Goal: Complete application form

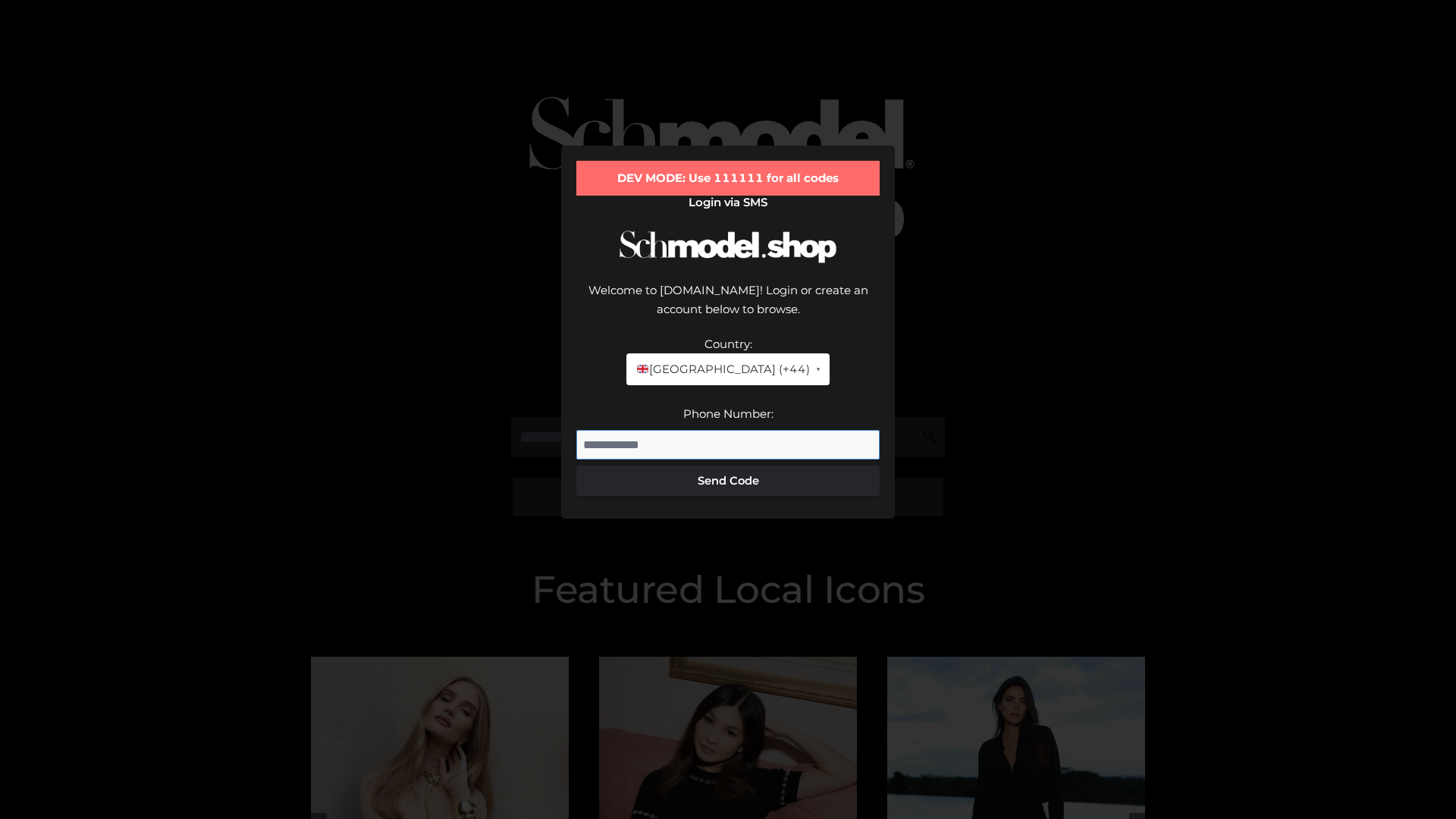
click at [728, 430] on input "Phone Number:" at bounding box center [728, 445] width 304 height 30
type input "**********"
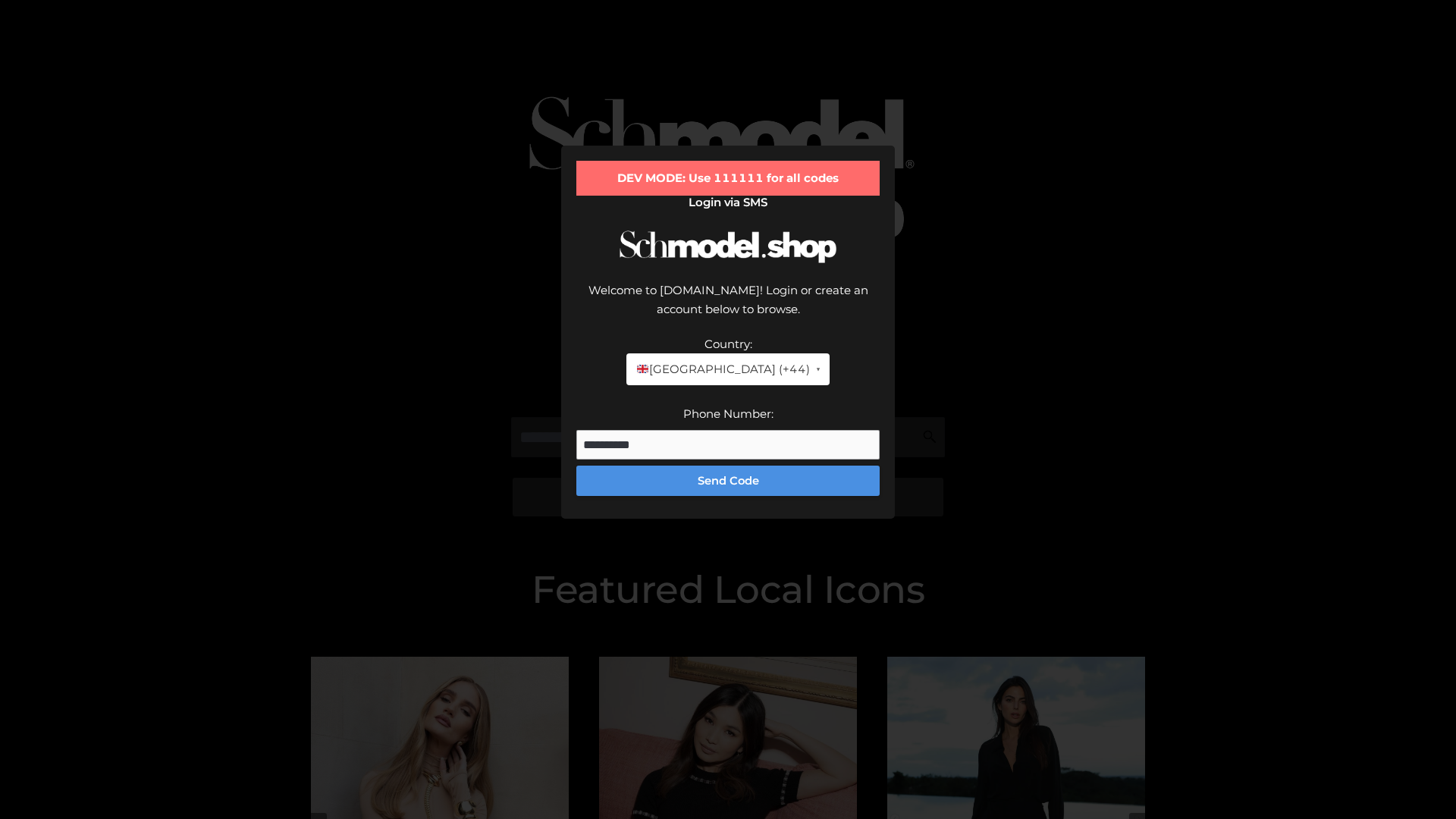
click at [728, 466] on button "Send Code" at bounding box center [728, 481] width 304 height 30
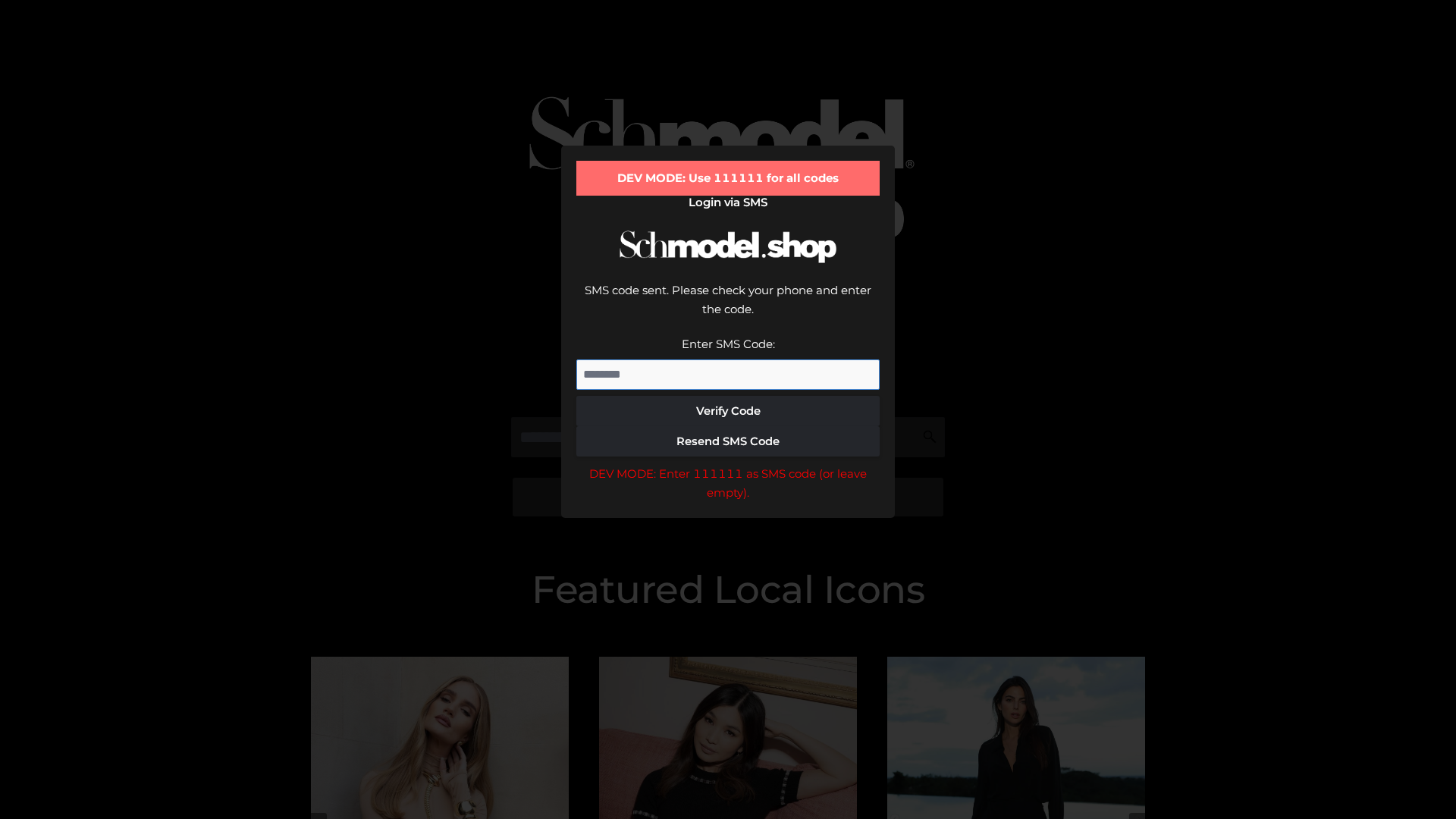
click at [728, 359] on input "Enter SMS Code:" at bounding box center [728, 374] width 304 height 30
type input "******"
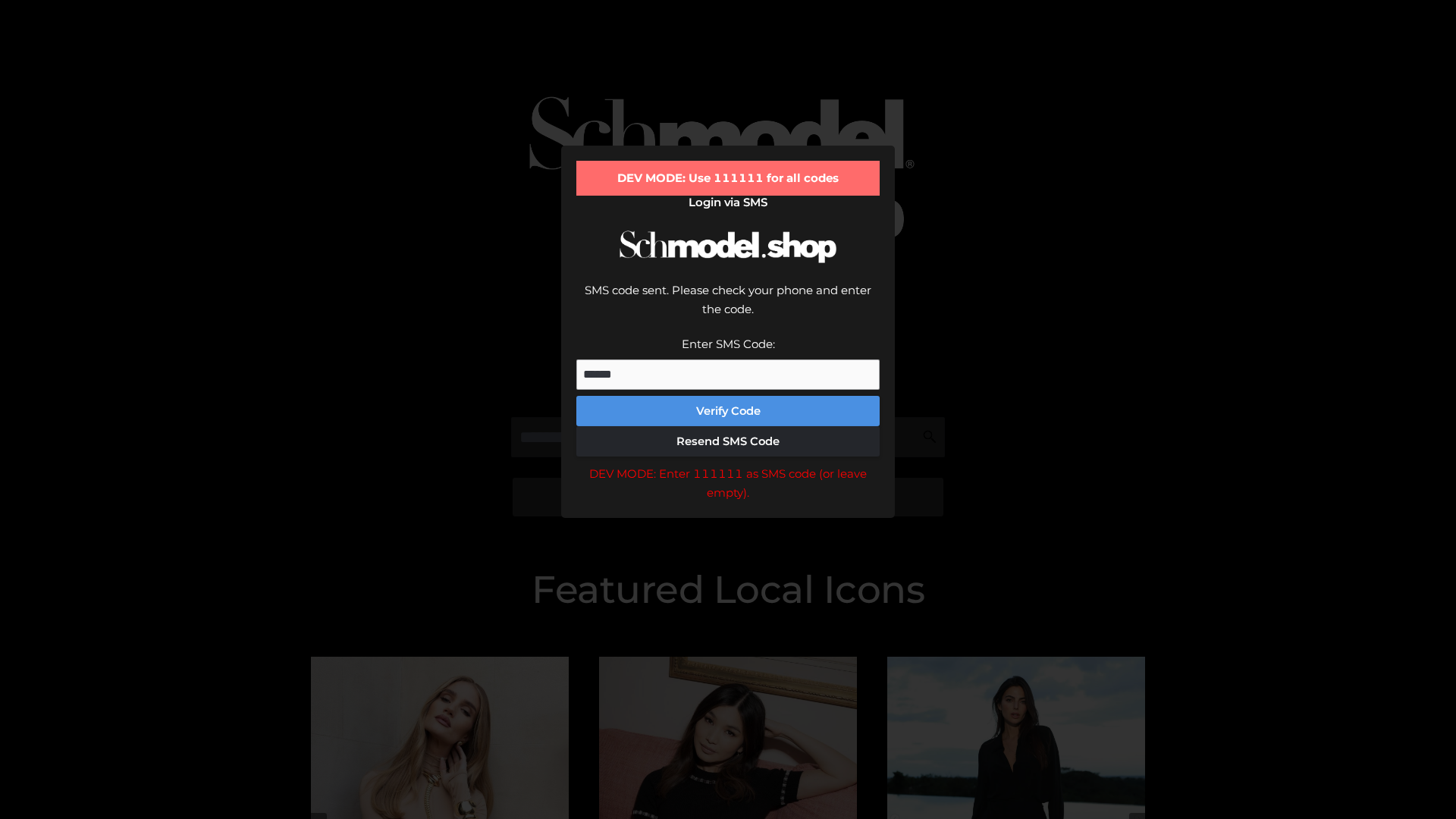
click at [728, 396] on button "Verify Code" at bounding box center [728, 411] width 304 height 30
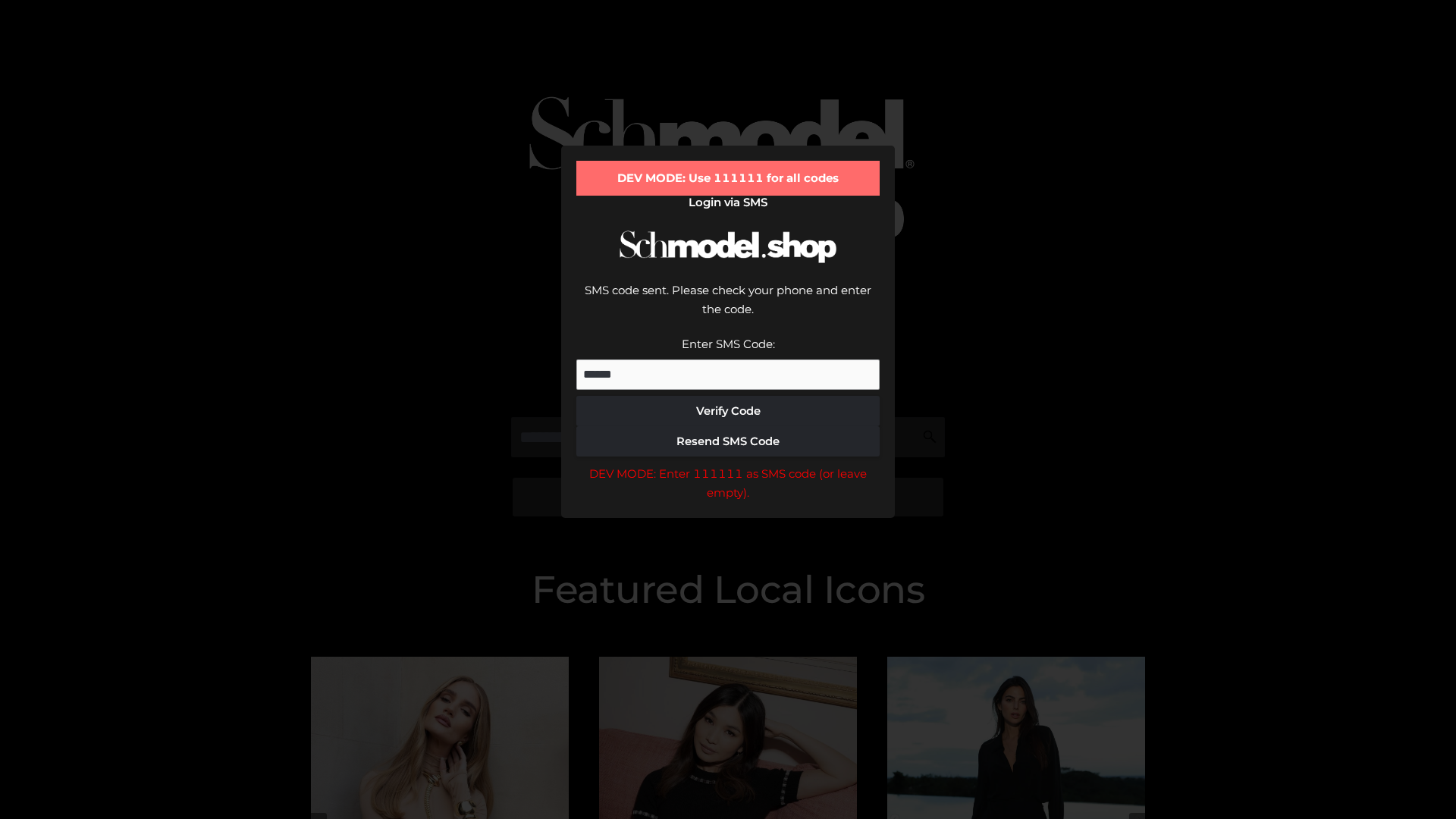
click at [728, 464] on div "DEV MODE: Enter 111111 as SMS code (or leave empty)." at bounding box center [728, 483] width 304 height 39
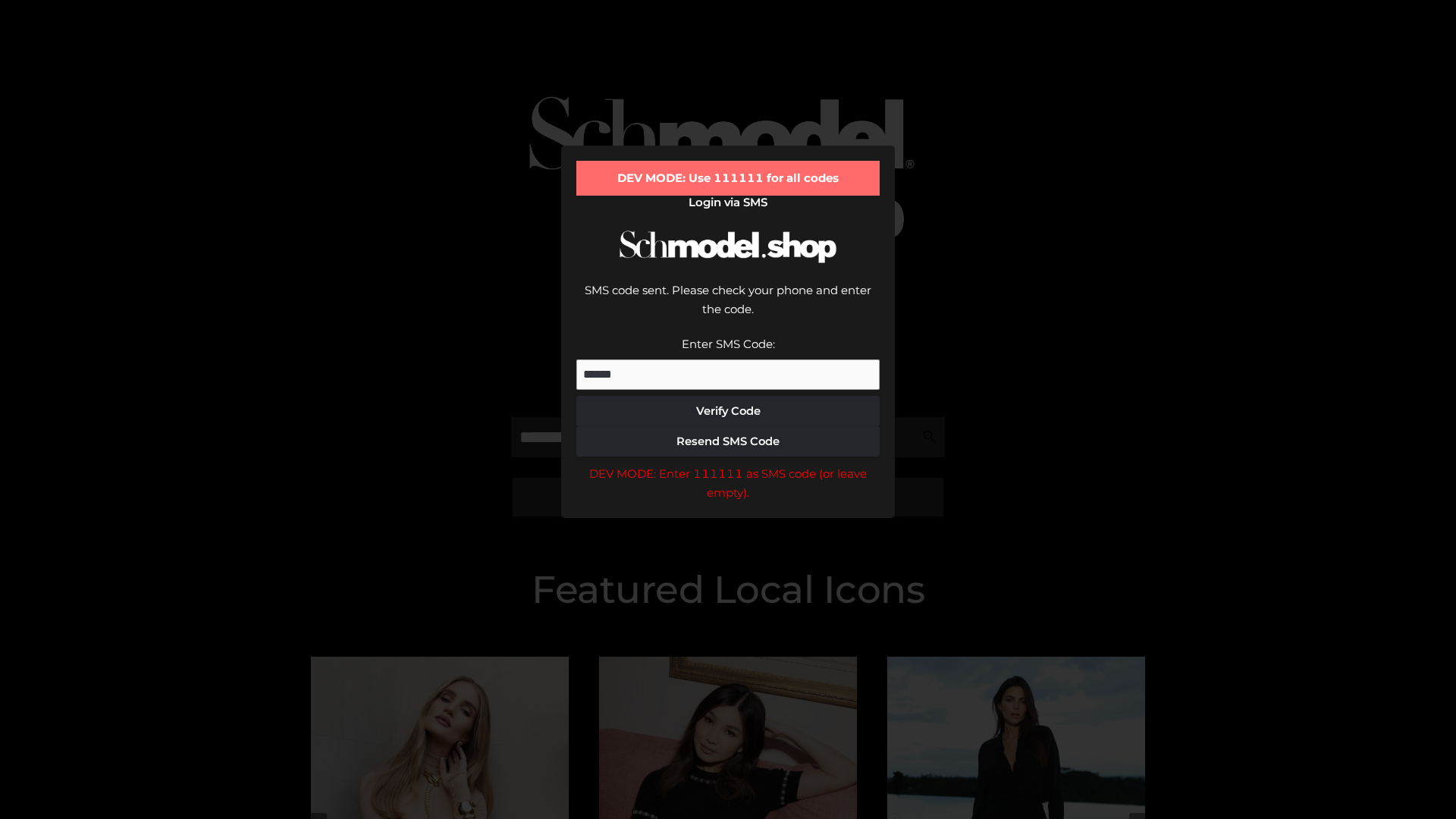
click at [728, 464] on div "DEV MODE: Enter 111111 as SMS code (or leave empty)." at bounding box center [728, 483] width 304 height 39
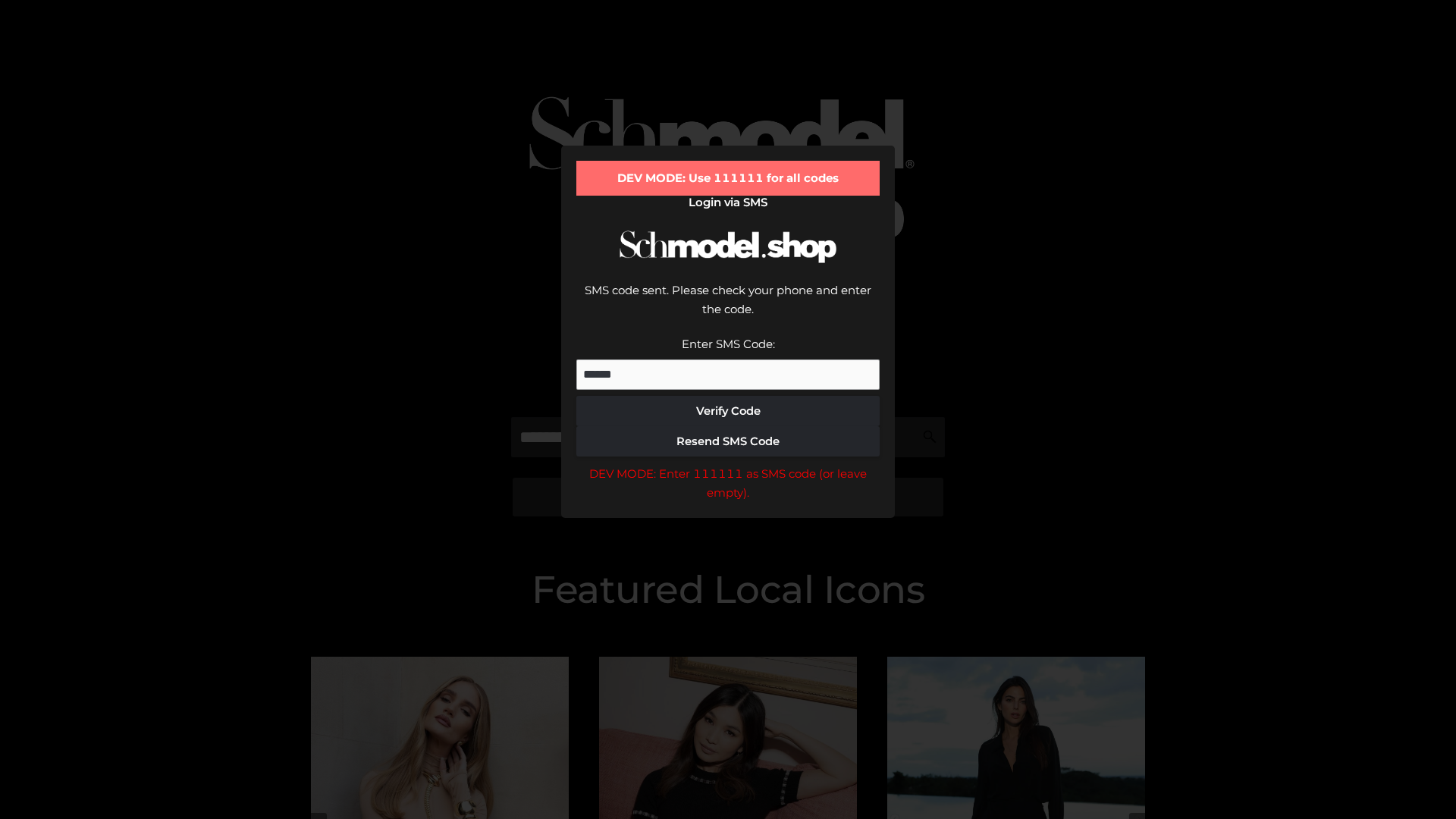
click at [728, 464] on div "DEV MODE: Enter 111111 as SMS code (or leave empty)." at bounding box center [728, 483] width 304 height 39
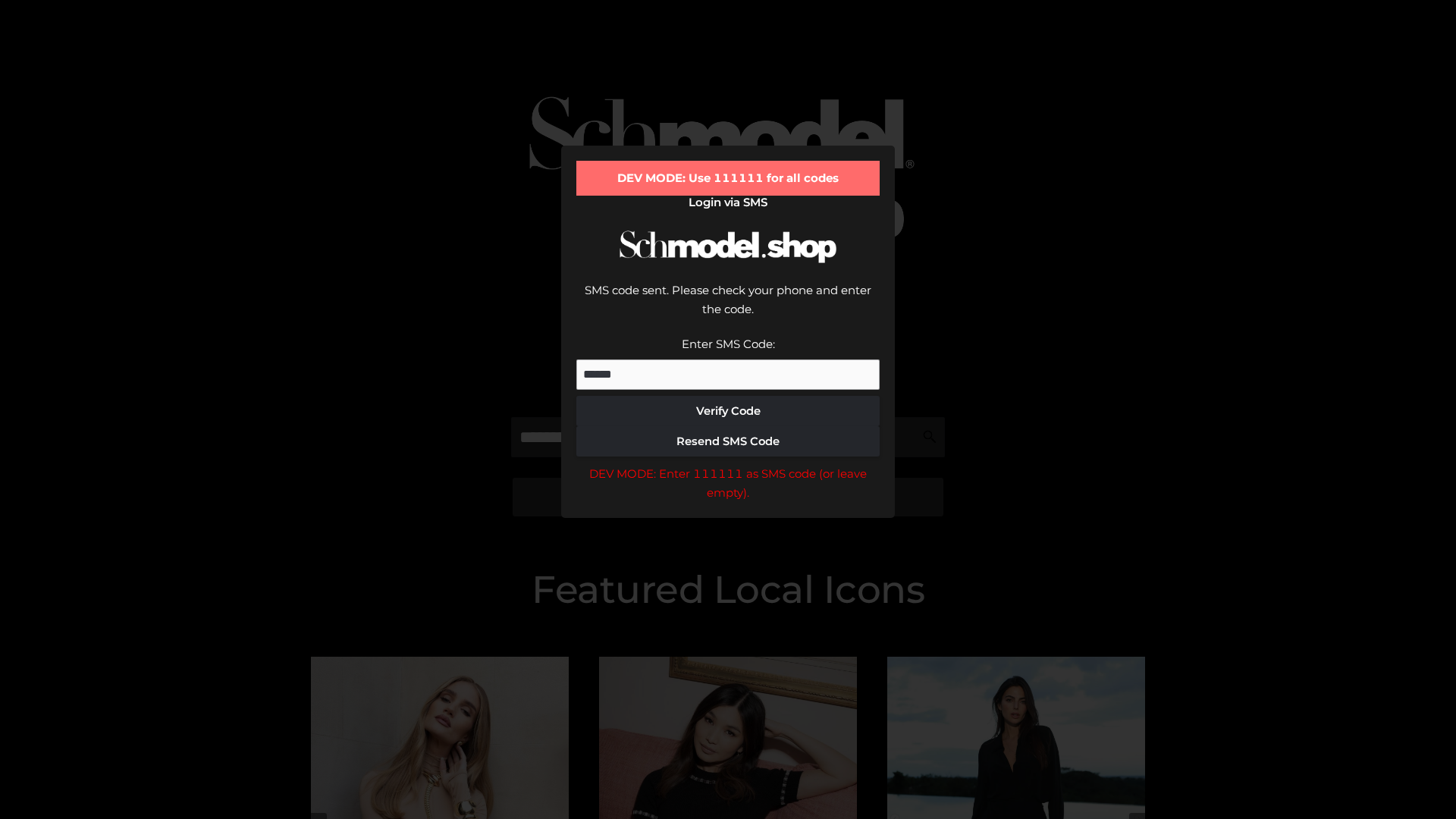
click at [728, 464] on div "DEV MODE: Enter 111111 as SMS code (or leave empty)." at bounding box center [728, 483] width 304 height 39
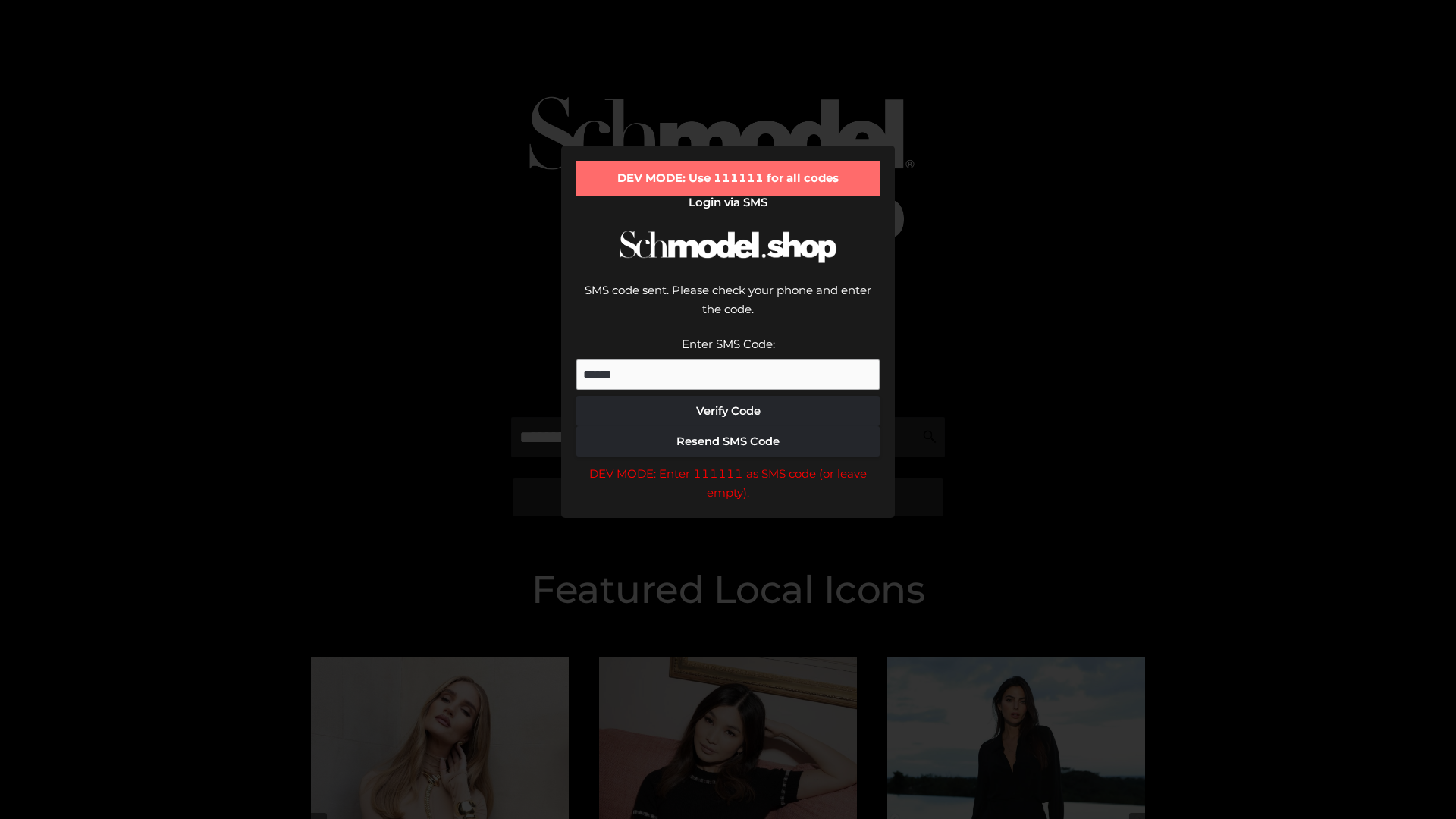
click at [728, 464] on div "DEV MODE: Enter 111111 as SMS code (or leave empty)." at bounding box center [728, 483] width 304 height 39
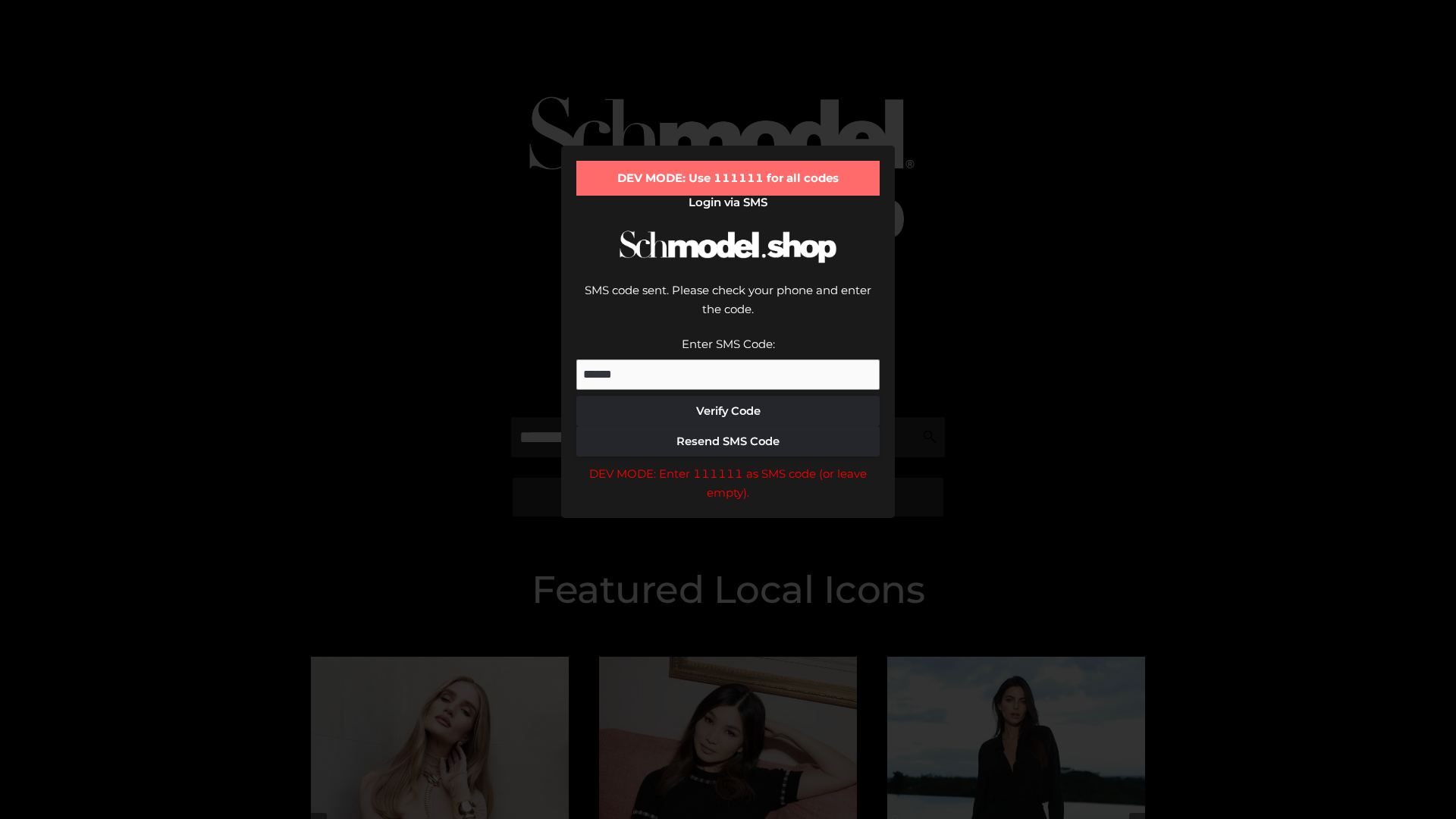
click at [728, 464] on div "DEV MODE: Enter 111111 as SMS code (or leave empty)." at bounding box center [728, 483] width 304 height 39
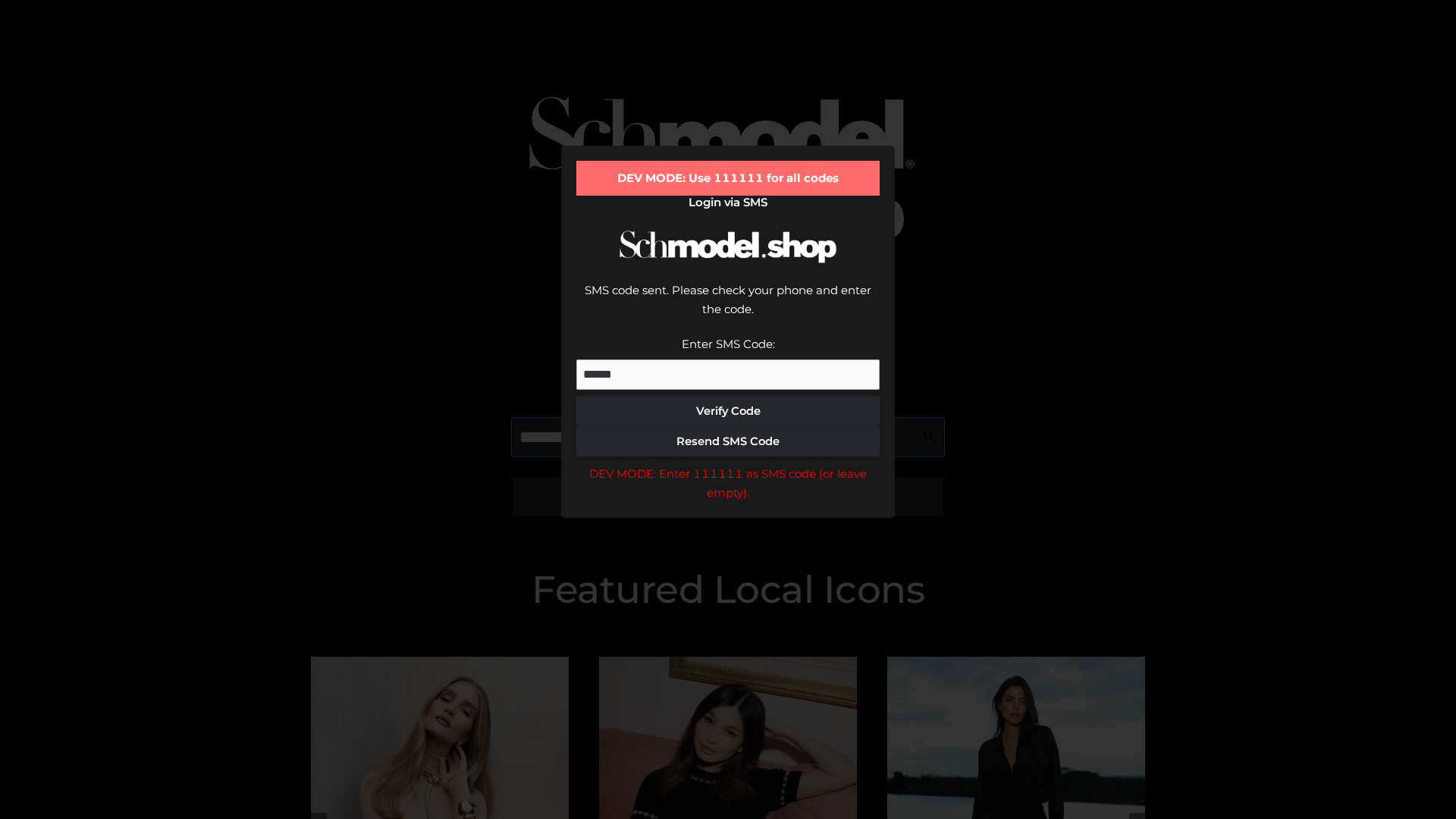
scroll to position [0, 79]
click at [728, 464] on div "DEV MODE: Enter 111111 as SMS code (or leave empty)." at bounding box center [728, 483] width 304 height 39
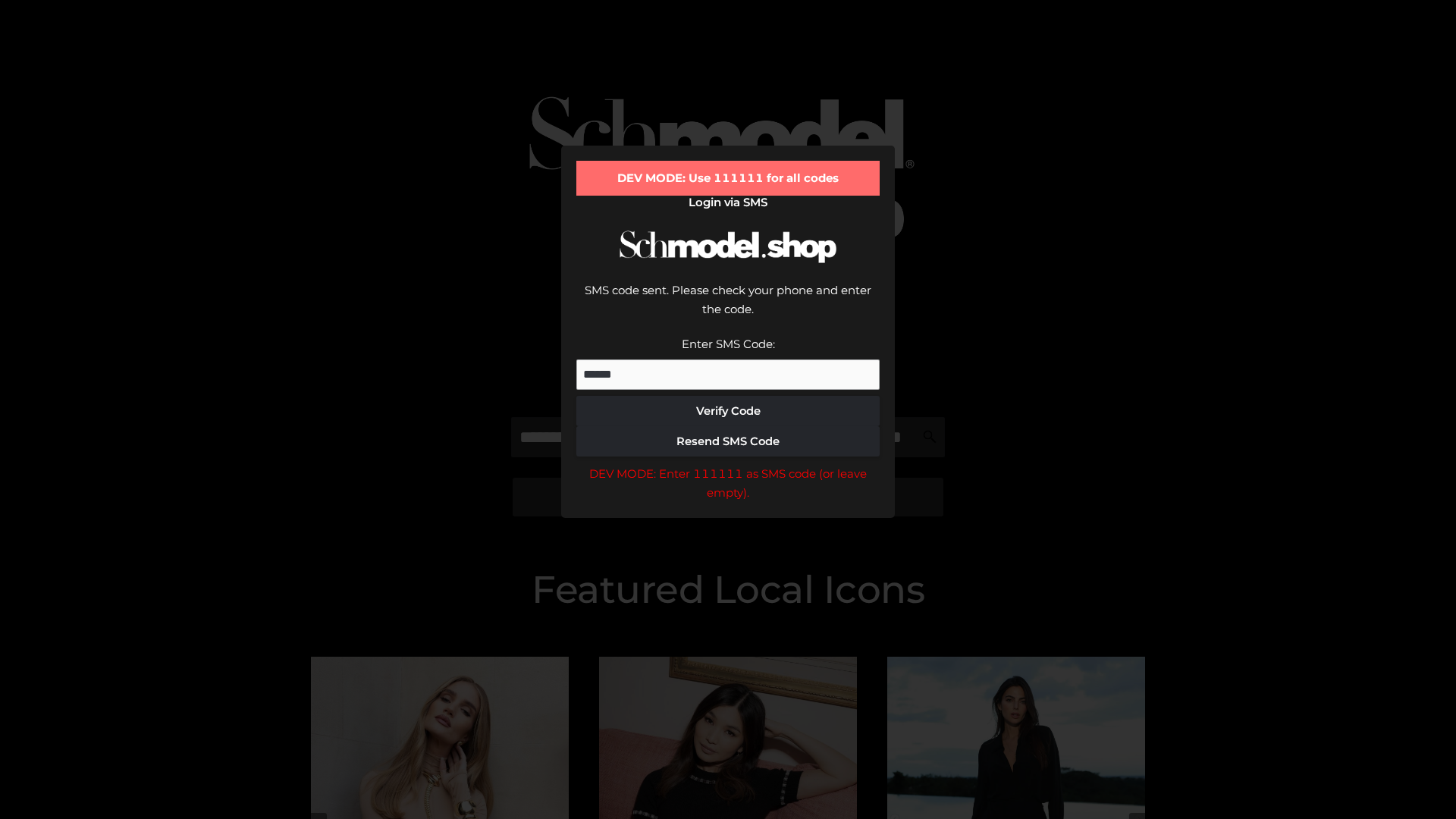
click at [728, 464] on div "DEV MODE: Enter 111111 as SMS code (or leave empty)." at bounding box center [728, 483] width 304 height 39
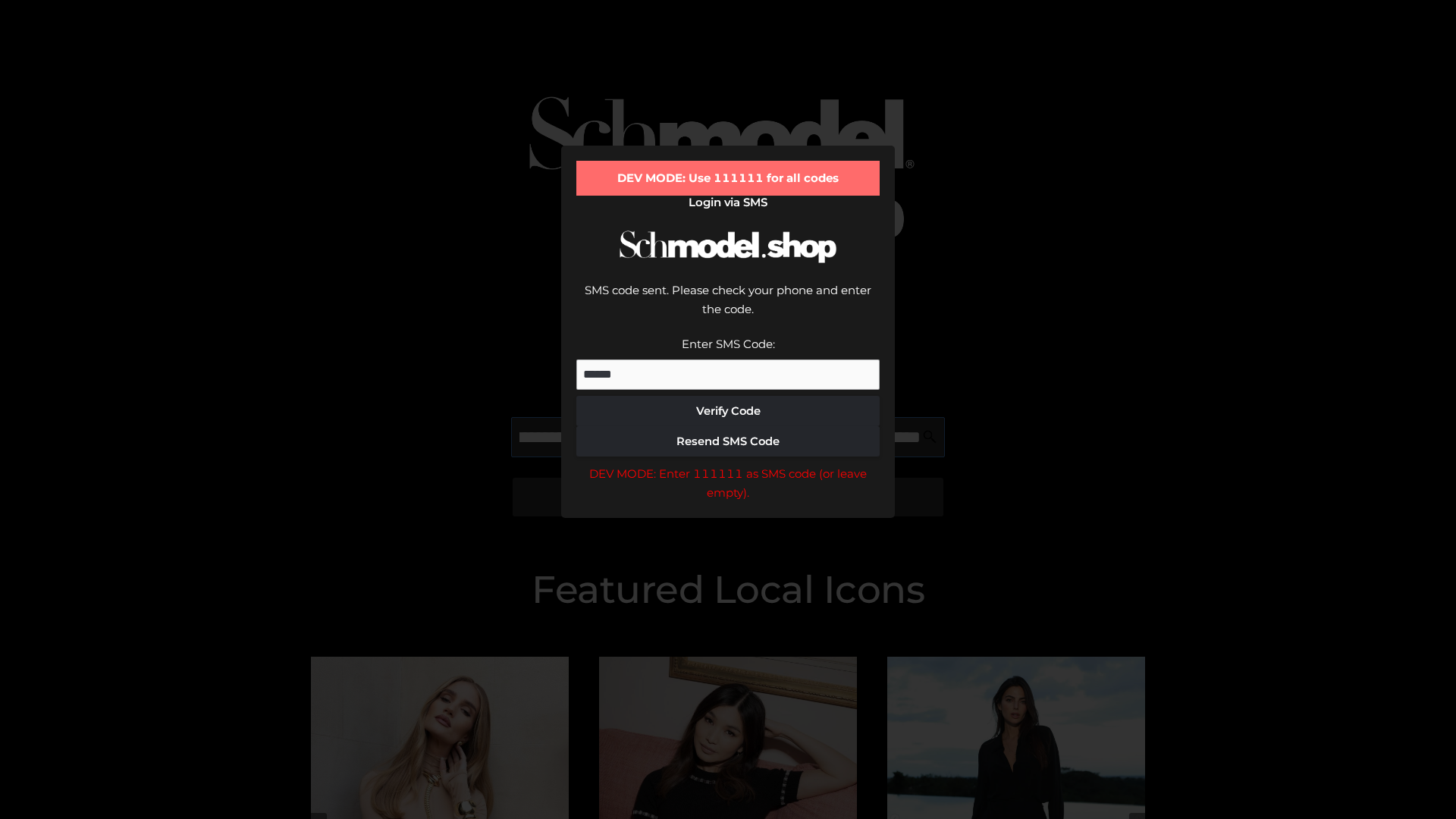
scroll to position [0, 165]
click at [728, 464] on div "DEV MODE: Enter 111111 as SMS code (or leave empty)." at bounding box center [728, 483] width 304 height 39
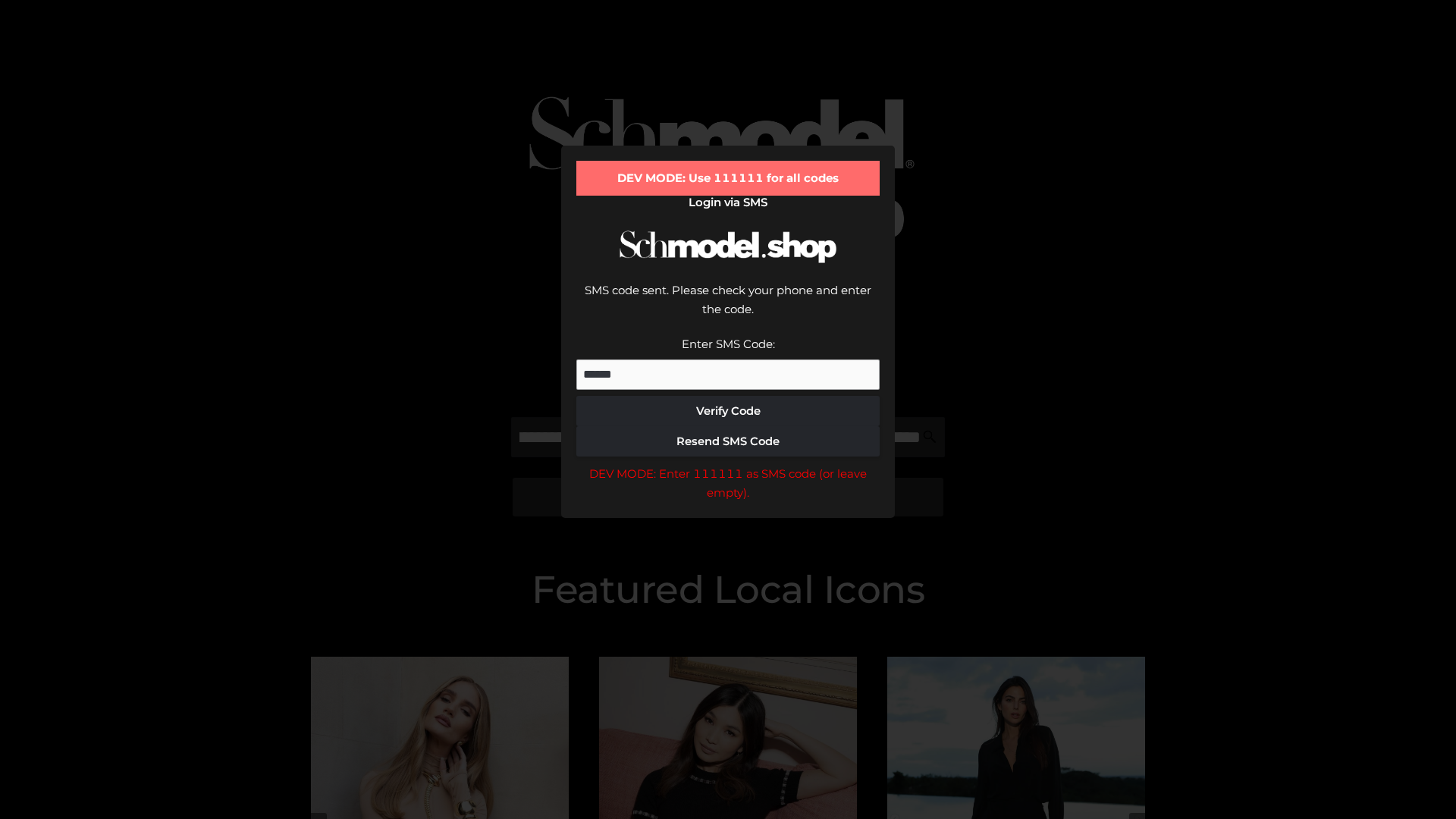
click at [728, 464] on div "DEV MODE: Enter 111111 as SMS code (or leave empty)." at bounding box center [728, 483] width 304 height 39
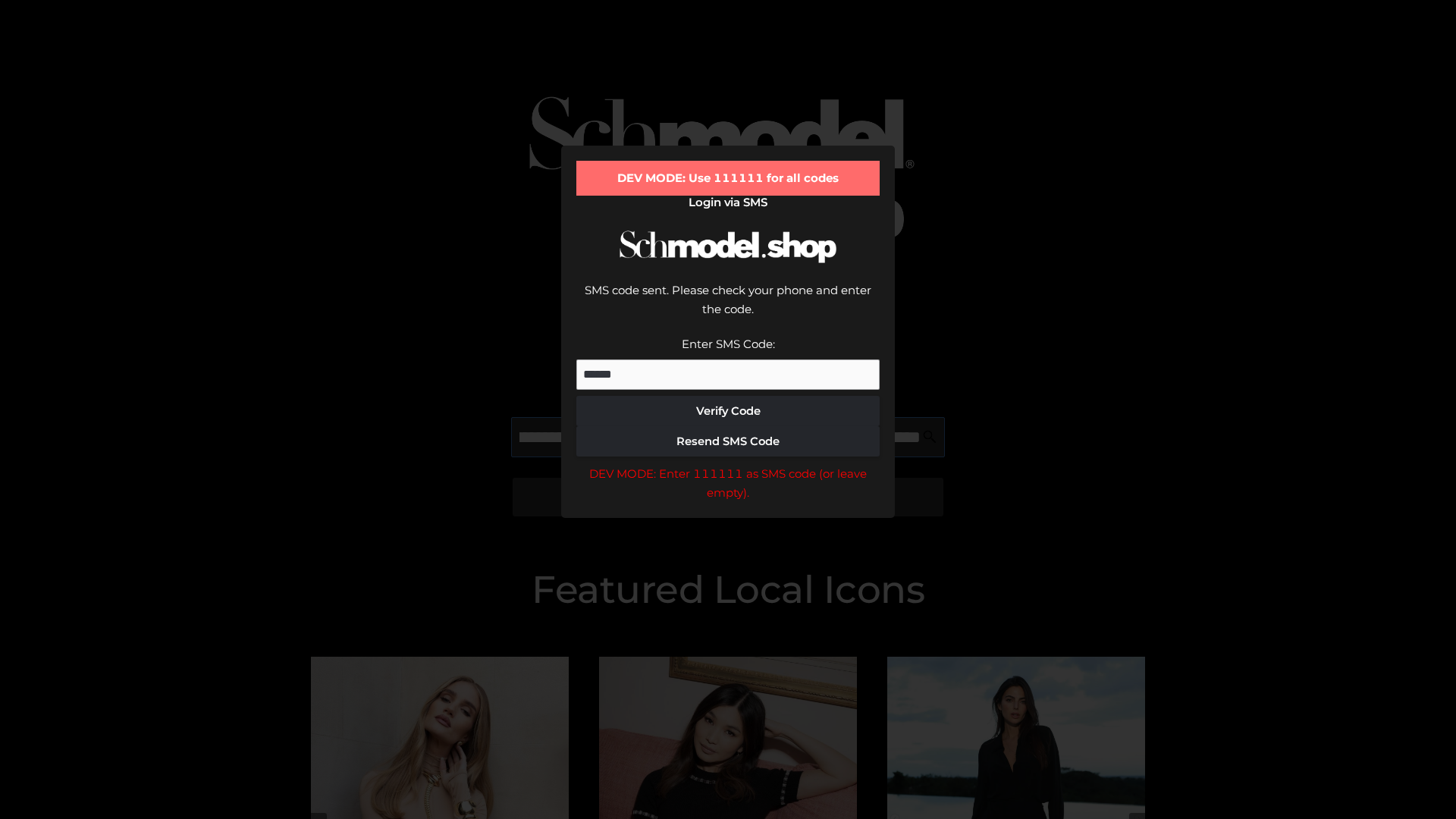
scroll to position [0, 257]
click at [728, 464] on div "DEV MODE: Enter 111111 as SMS code (or leave empty)." at bounding box center [728, 483] width 304 height 39
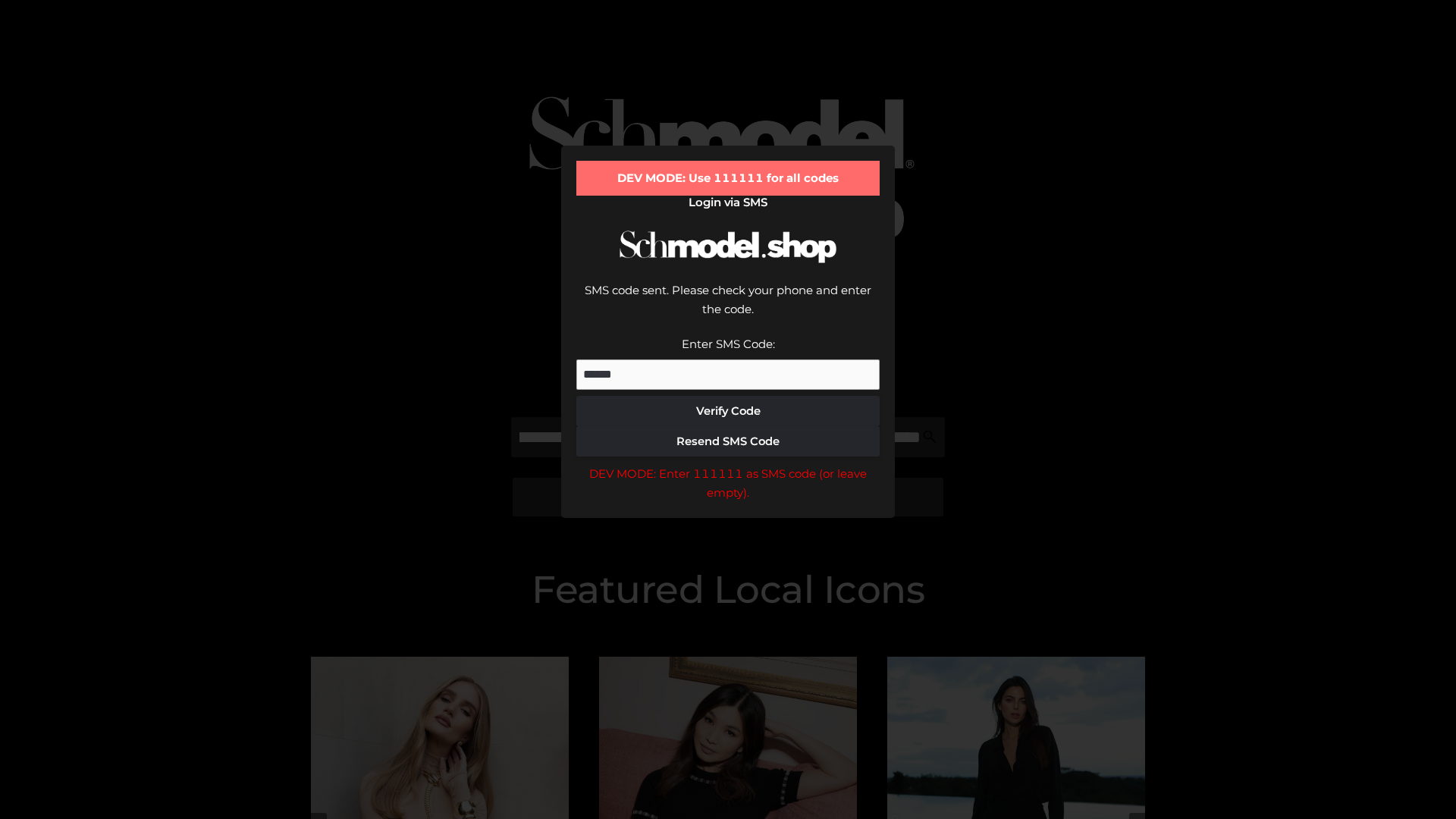
click at [728, 464] on div "DEV MODE: Enter 111111 as SMS code (or leave empty)." at bounding box center [728, 483] width 304 height 39
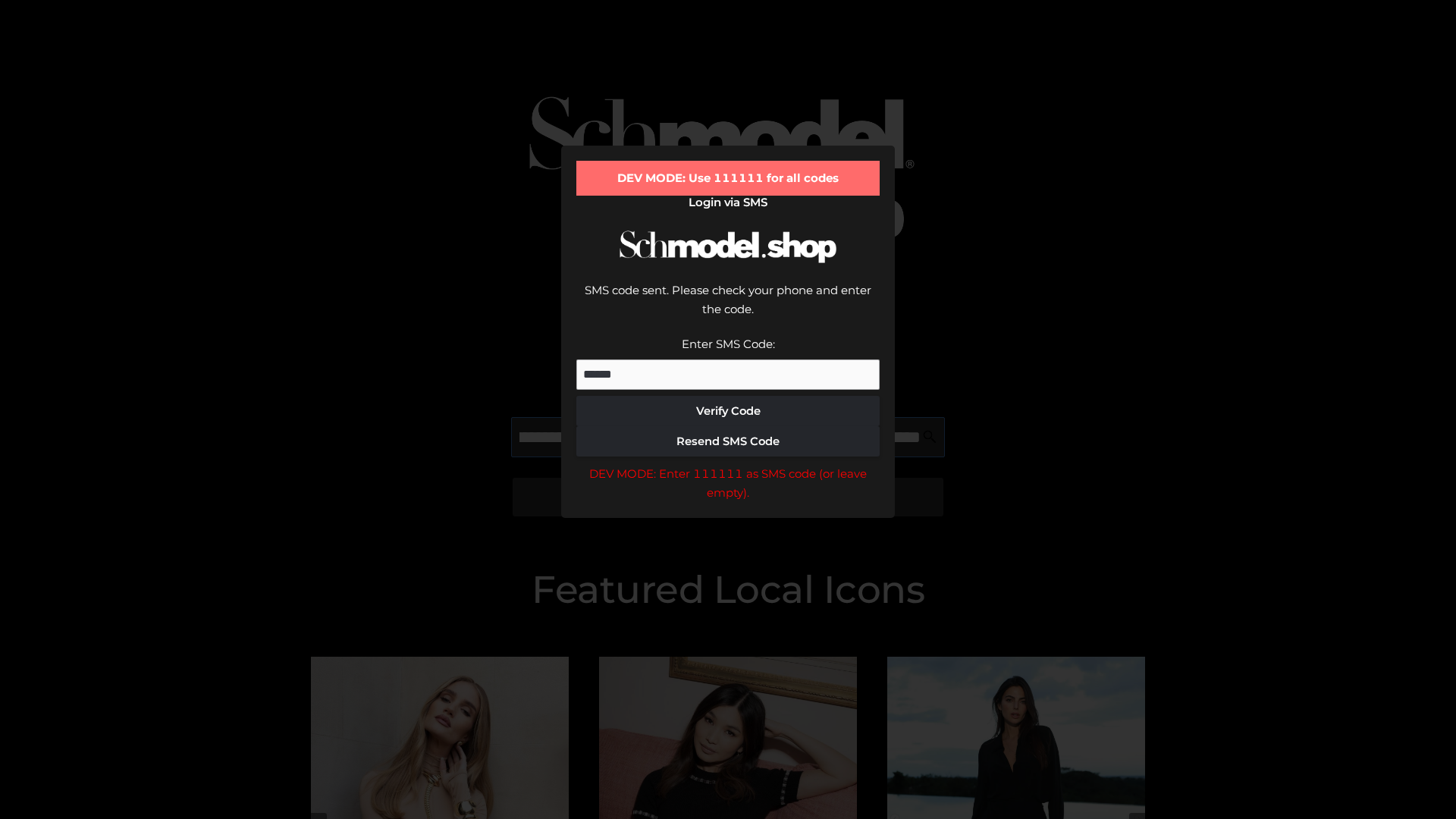
scroll to position [0, 352]
click at [728, 464] on div "DEV MODE: Enter 111111 as SMS code (or leave empty)." at bounding box center [728, 483] width 304 height 39
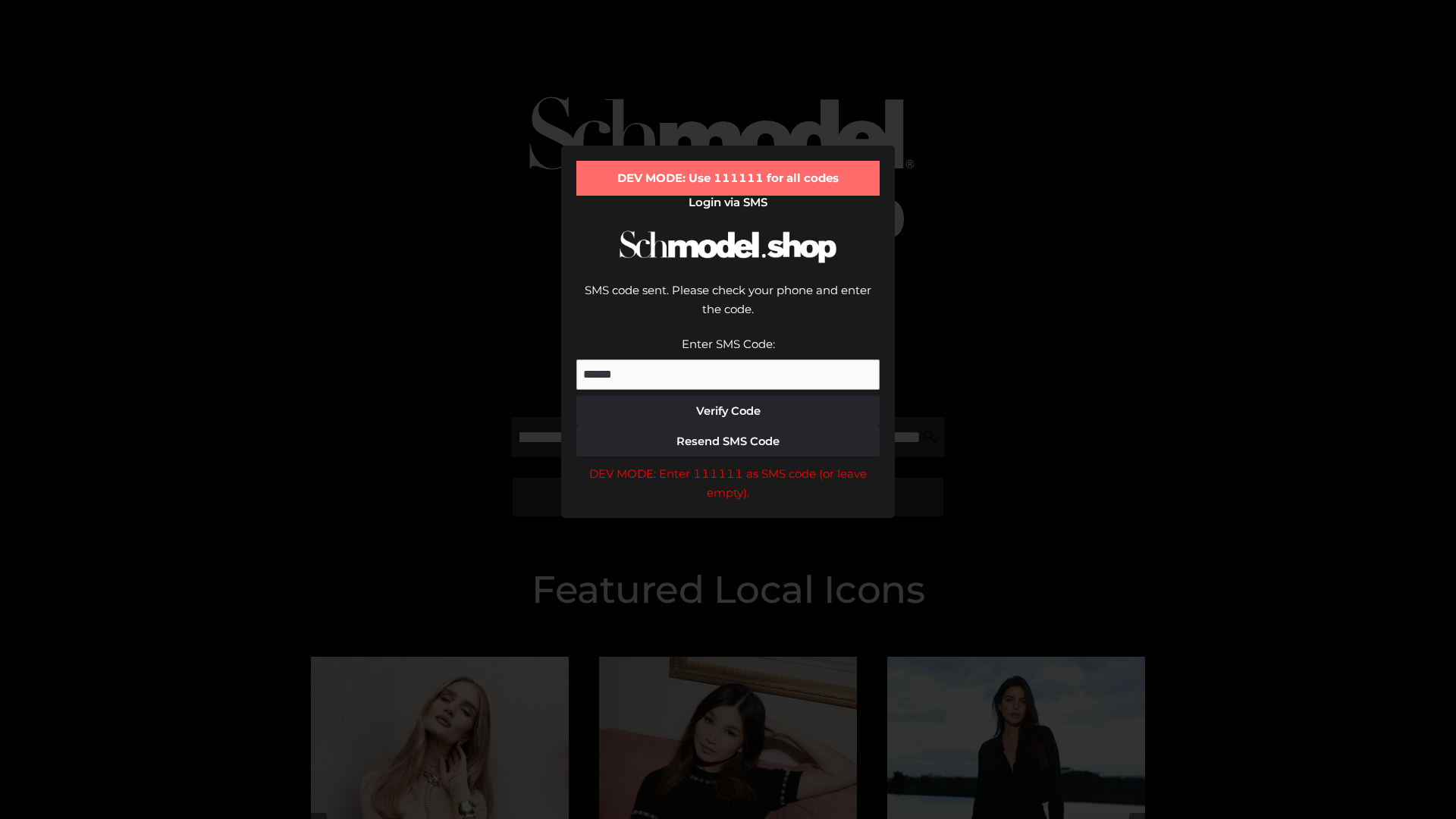
click at [728, 464] on div "DEV MODE: Enter 111111 as SMS code (or leave empty)." at bounding box center [728, 483] width 304 height 39
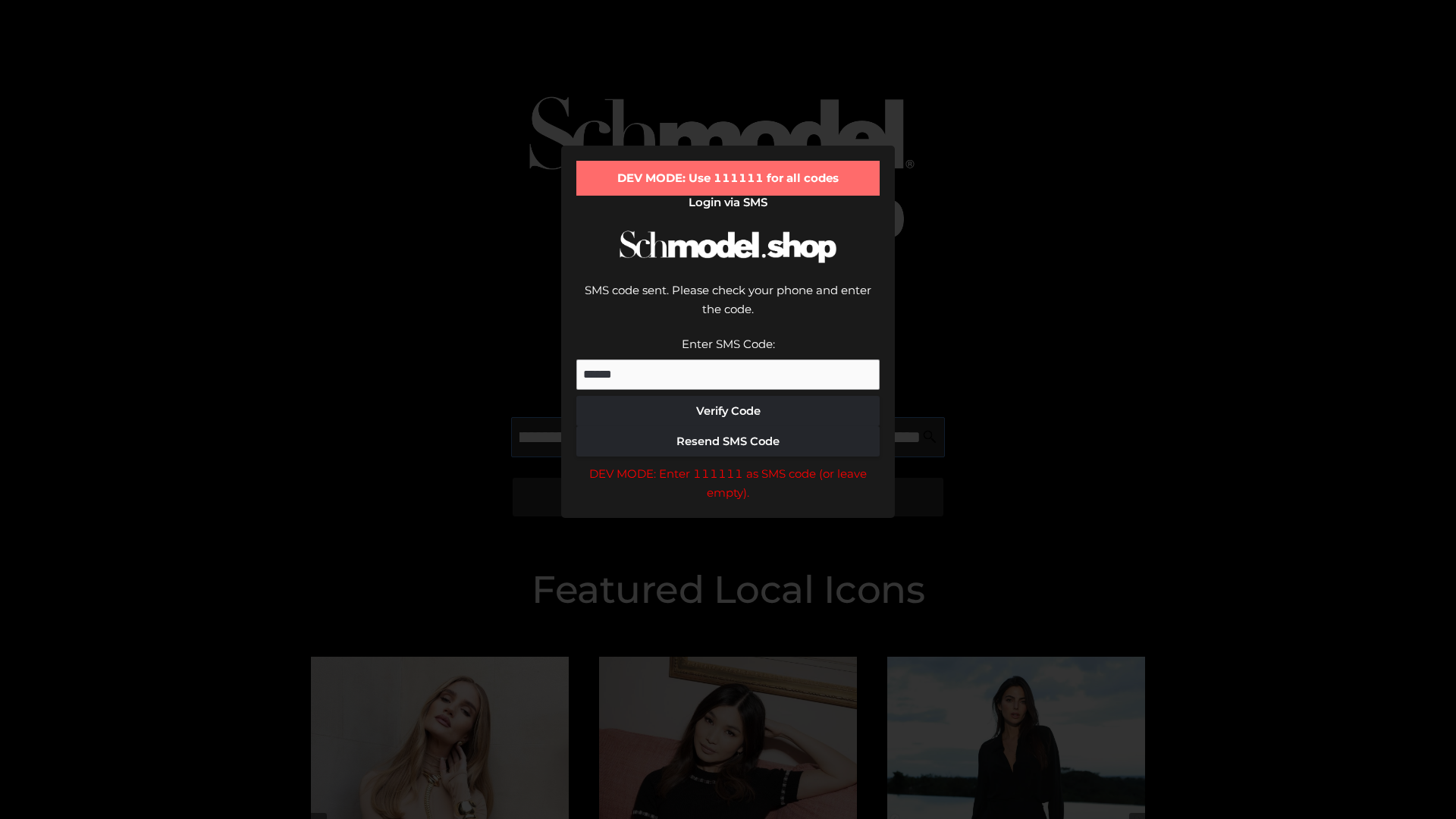
scroll to position [0, 440]
click at [728, 464] on div "DEV MODE: Enter 111111 as SMS code (or leave empty)." at bounding box center [728, 483] width 304 height 39
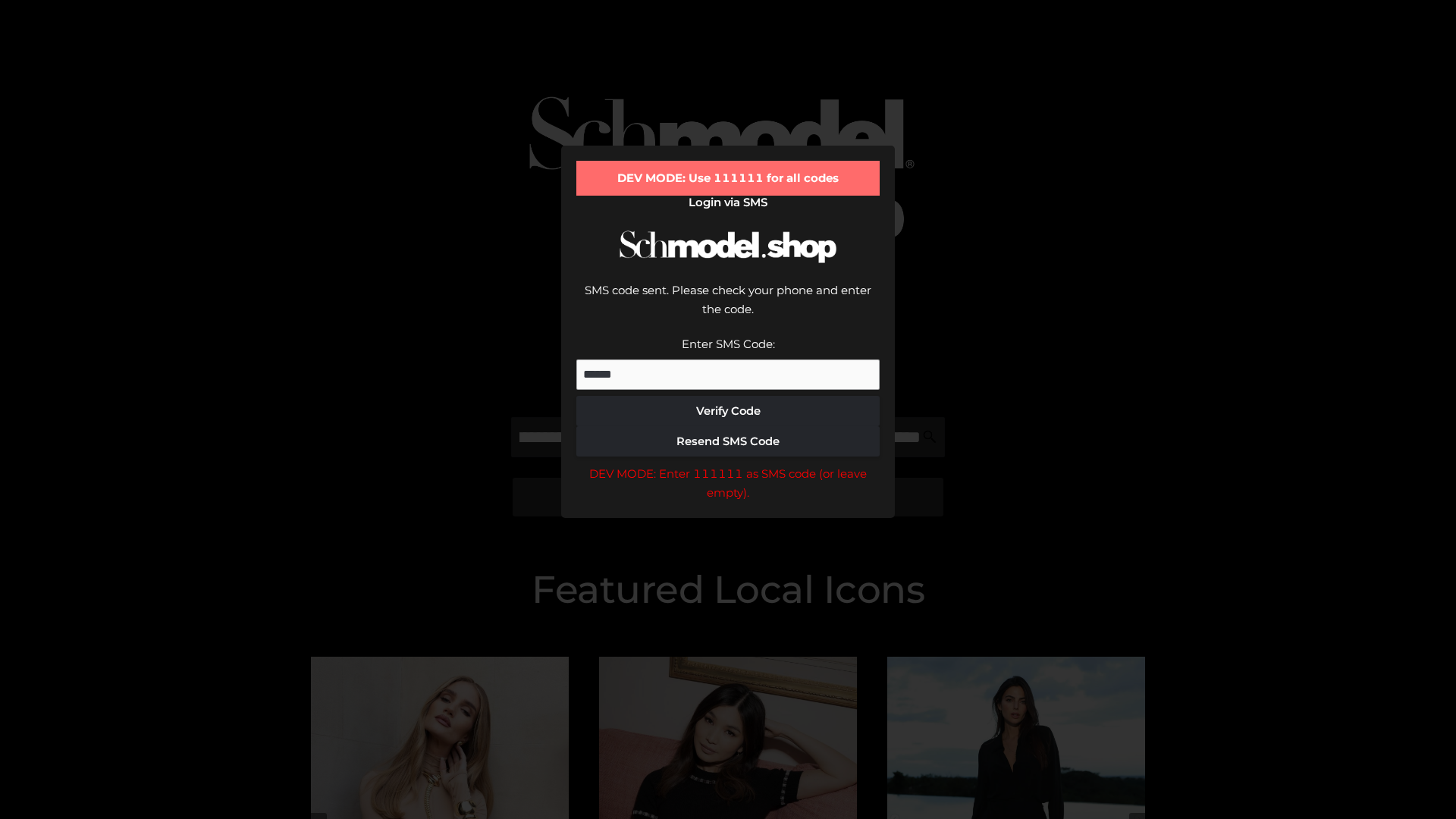
click at [728, 464] on div "DEV MODE: Enter 111111 as SMS code (or leave empty)." at bounding box center [728, 483] width 304 height 39
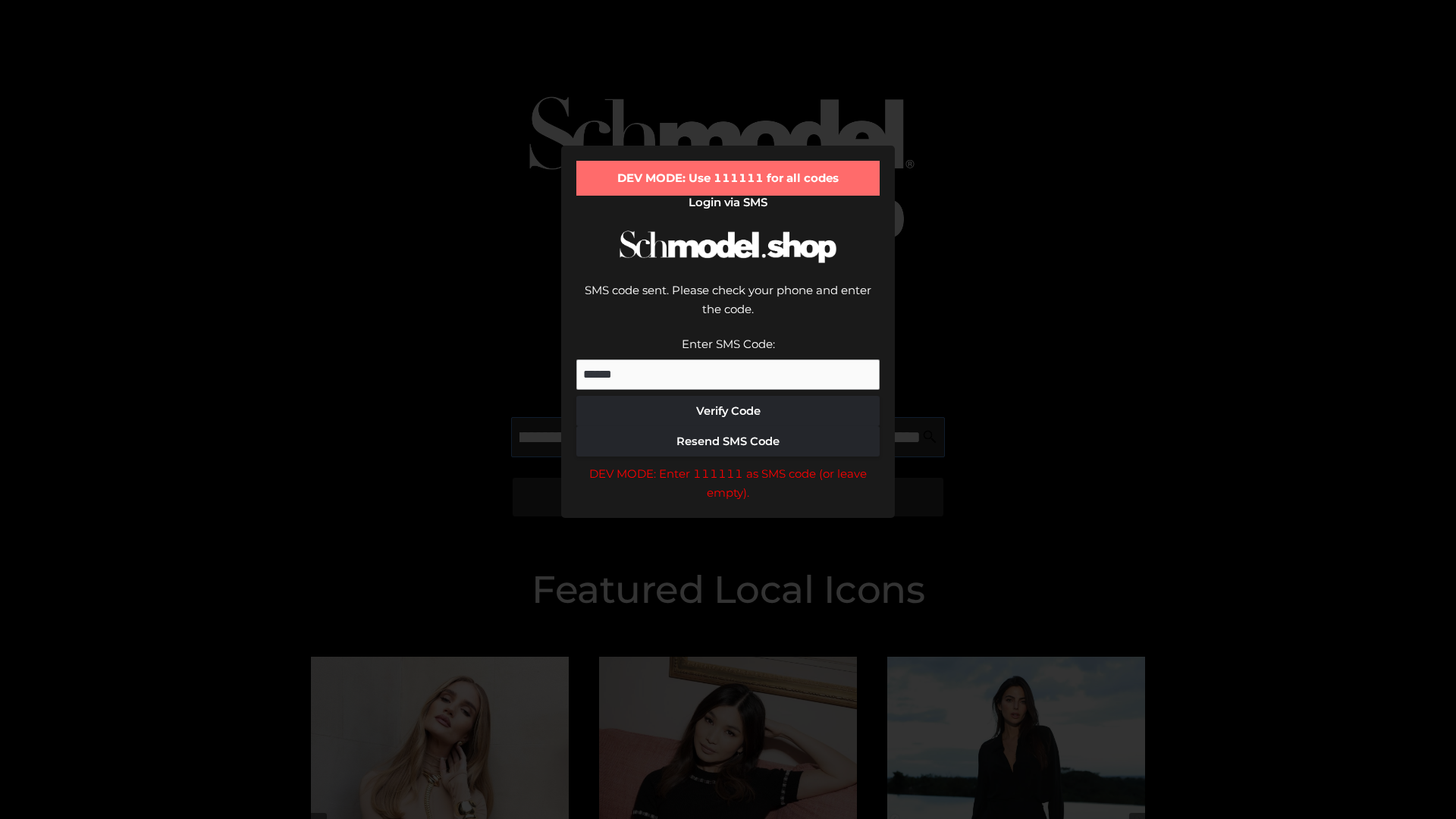
scroll to position [0, 531]
click at [728, 464] on div "DEV MODE: Enter 111111 as SMS code (or leave empty)." at bounding box center [728, 483] width 304 height 39
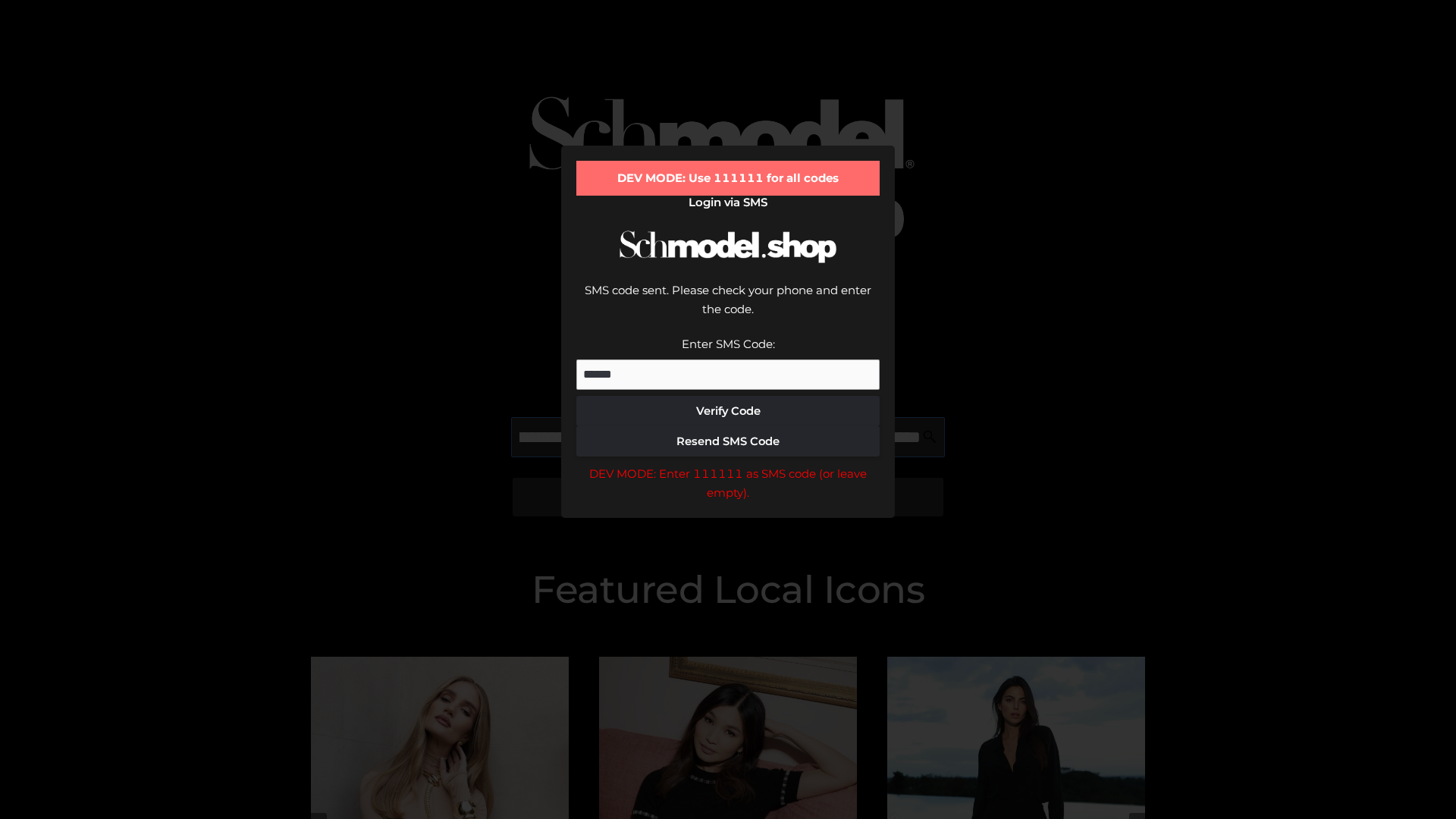
type input "**********"
